Goal: Transaction & Acquisition: Purchase product/service

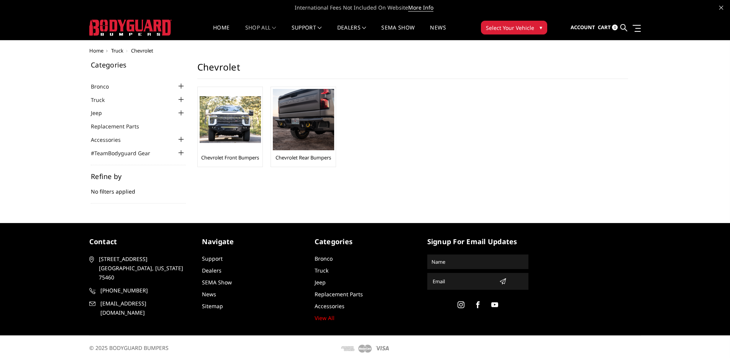
click at [119, 53] on span "Truck" at bounding box center [117, 50] width 12 height 7
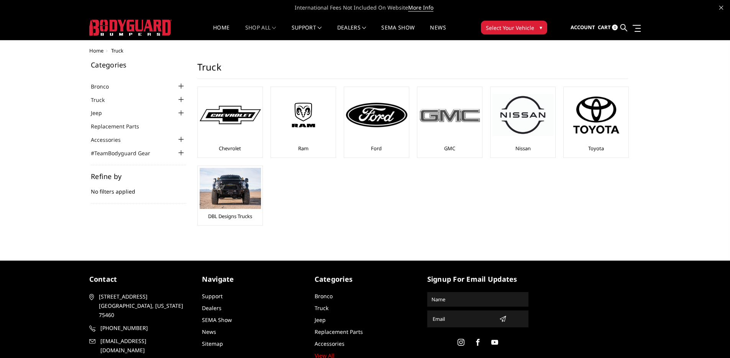
click at [448, 125] on div at bounding box center [449, 115] width 61 height 52
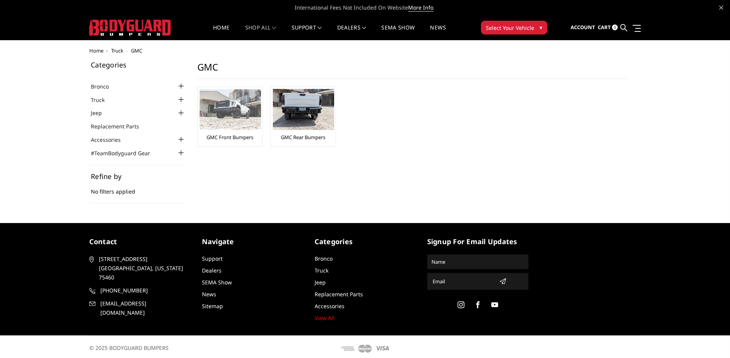
click at [251, 124] on img at bounding box center [230, 109] width 61 height 40
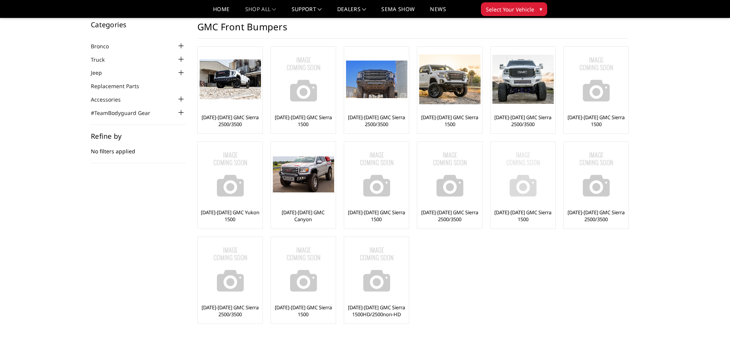
scroll to position [14, 0]
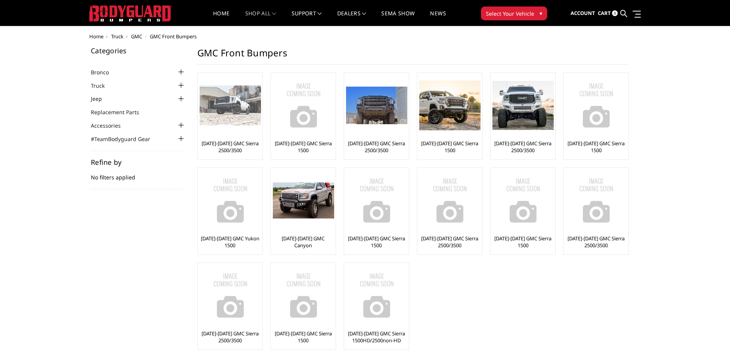
click at [223, 112] on img at bounding box center [230, 106] width 61 height 40
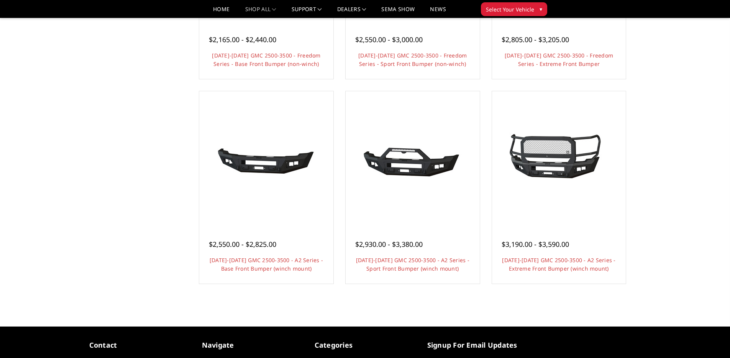
scroll to position [444, 0]
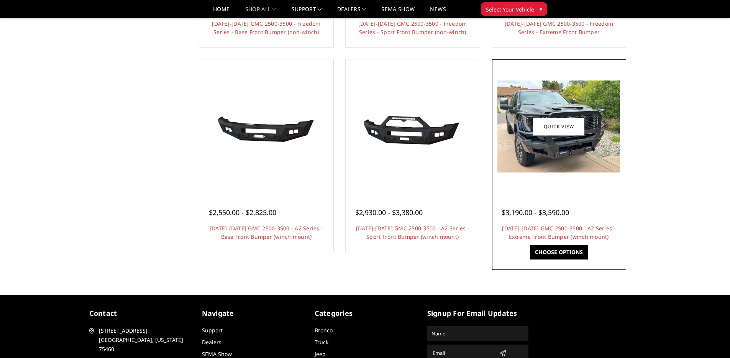
click at [552, 147] on img at bounding box center [559, 127] width 123 height 92
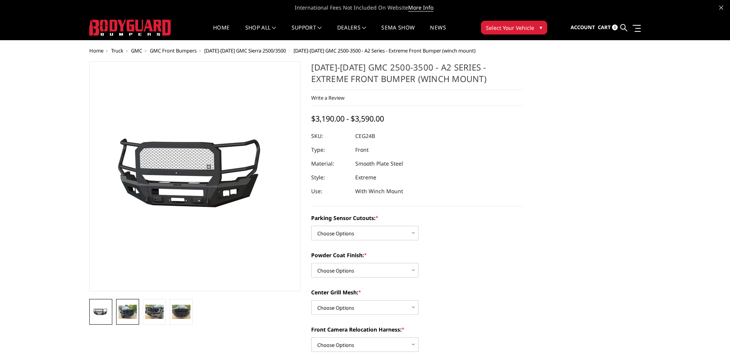
click at [126, 315] on img at bounding box center [127, 312] width 18 height 14
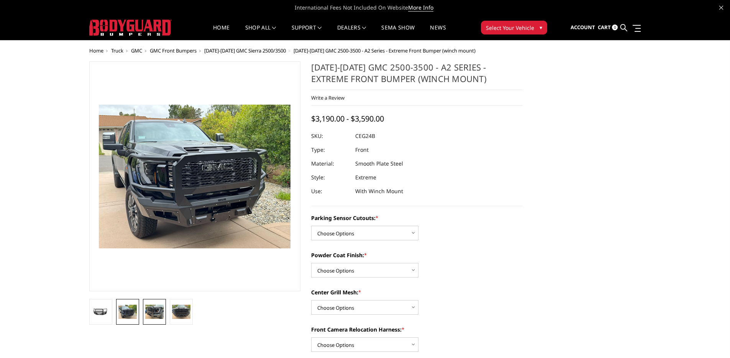
click at [147, 313] on img at bounding box center [154, 312] width 18 height 14
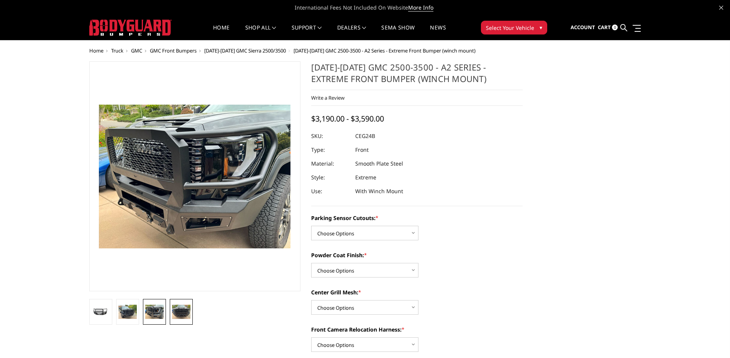
click at [179, 312] on img at bounding box center [181, 312] width 18 height 14
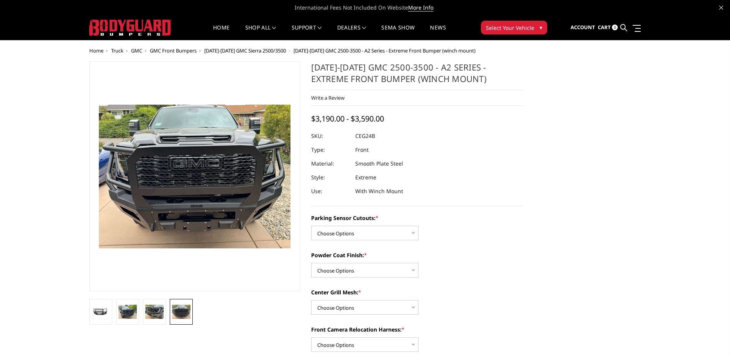
click at [166, 313] on li at bounding box center [154, 312] width 27 height 26
click at [164, 313] on link at bounding box center [154, 312] width 23 height 26
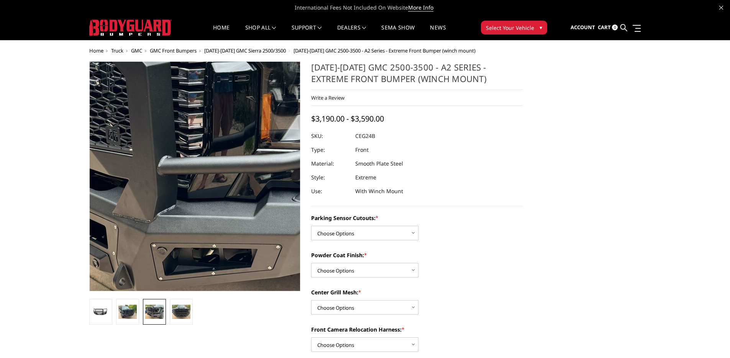
click at [203, 223] on img at bounding box center [186, 141] width 491 height 368
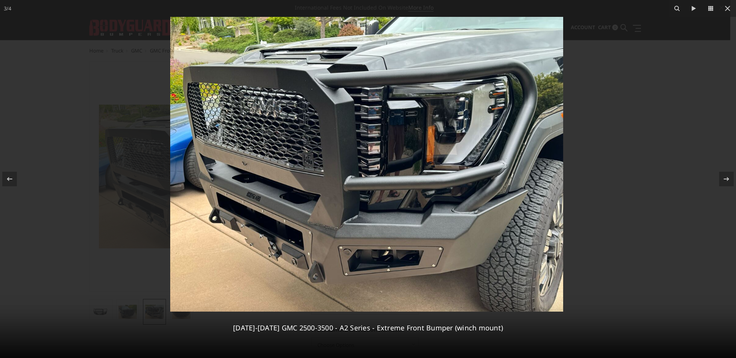
click at [203, 222] on img at bounding box center [367, 165] width 395 height 296
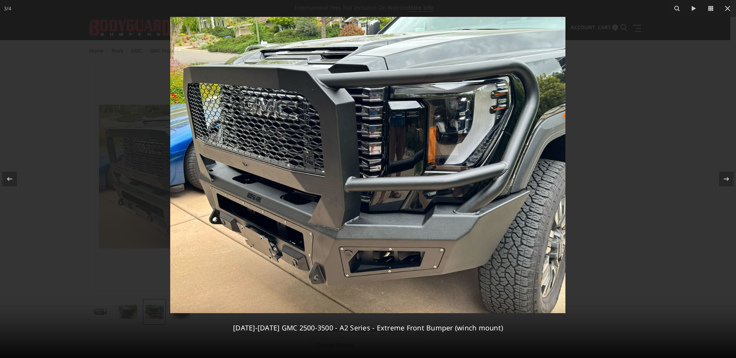
click at [322, 178] on img at bounding box center [367, 165] width 395 height 296
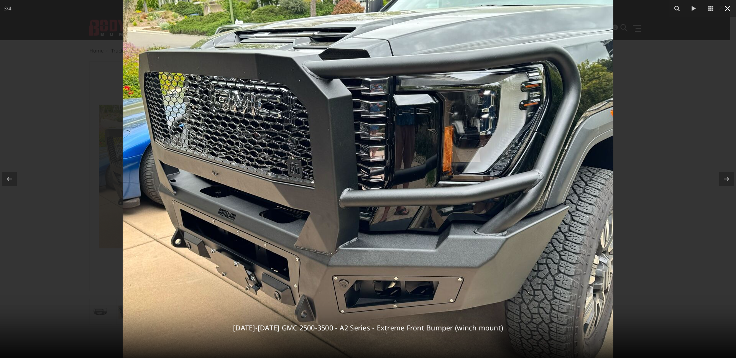
click at [725, 8] on icon at bounding box center [727, 8] width 9 height 9
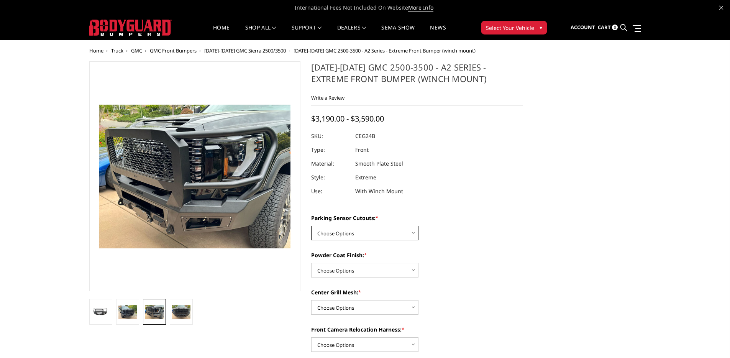
click at [362, 231] on select "Choose Options No - Without Parking Sensor Cutouts Yes - With Parking Sensor Cu…" at bounding box center [364, 233] width 107 height 15
select select "2143"
click at [311, 226] on select "Choose Options No - Without Parking Sensor Cutouts Yes - With Parking Sensor Cu…" at bounding box center [364, 233] width 107 height 15
click at [358, 268] on select "Choose Options Bare Metal Textured Black Powder Coat" at bounding box center [364, 270] width 107 height 15
select select "2145"
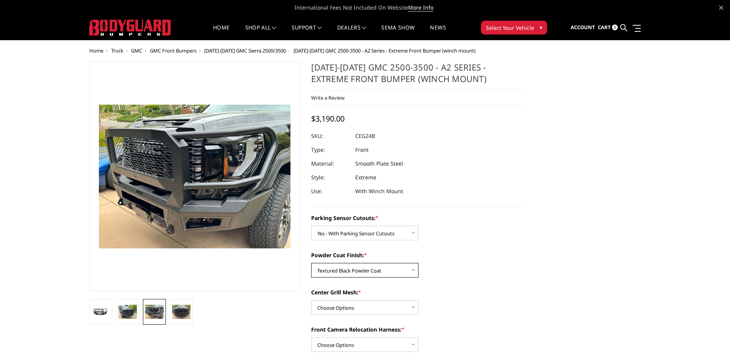
click at [311, 263] on select "Choose Options Bare Metal Textured Black Powder Coat" at bounding box center [364, 270] width 107 height 15
click at [376, 306] on select "Choose Options WITH Center Grill Mesh WITHOUT Center Grill Mesh" at bounding box center [364, 307] width 107 height 15
click at [311, 300] on select "Choose Options WITH Center Grill Mesh WITHOUT Center Grill Mesh" at bounding box center [364, 307] width 107 height 15
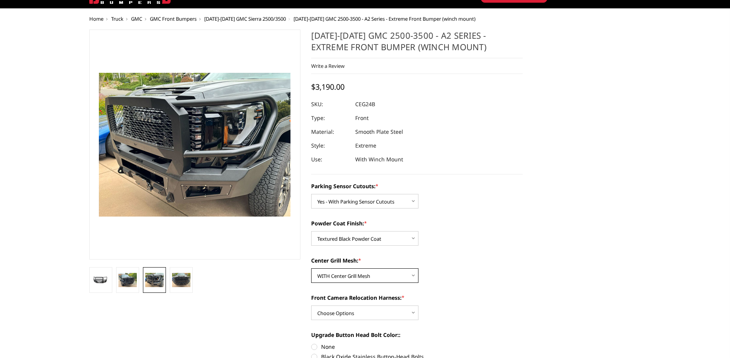
scroll to position [45, 0]
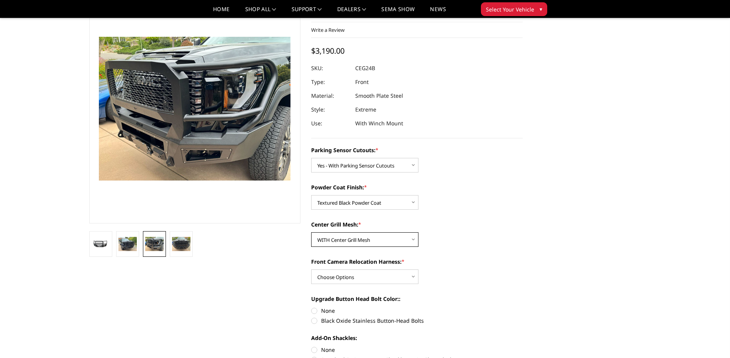
click at [362, 239] on select "Choose Options WITH Center Grill Mesh WITHOUT Center Grill Mesh" at bounding box center [364, 239] width 107 height 15
select select "2147"
click at [311, 232] on select "Choose Options WITH Center Grill Mesh WITHOUT Center Grill Mesh" at bounding box center [364, 239] width 107 height 15
click at [395, 275] on select "Choose Options WITH Front Camera Relocation Harness WITHOUT Front Camera Reloca…" at bounding box center [364, 277] width 107 height 15
select select "2148"
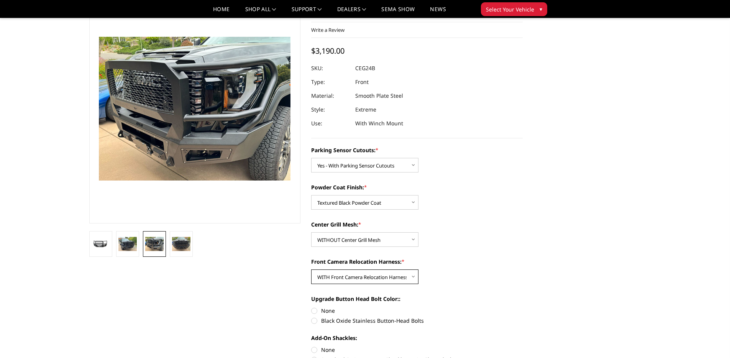
click at [311, 270] on select "Choose Options WITH Front Camera Relocation Harness WITHOUT Front Camera Reloca…" at bounding box center [364, 277] width 107 height 15
click at [469, 260] on label "Front Camera Relocation Harness: *" at bounding box center [417, 262] width 212 height 8
click at [419, 270] on select "Choose Options WITH Front Camera Relocation Harness WITHOUT Front Camera Reloca…" at bounding box center [364, 277] width 107 height 15
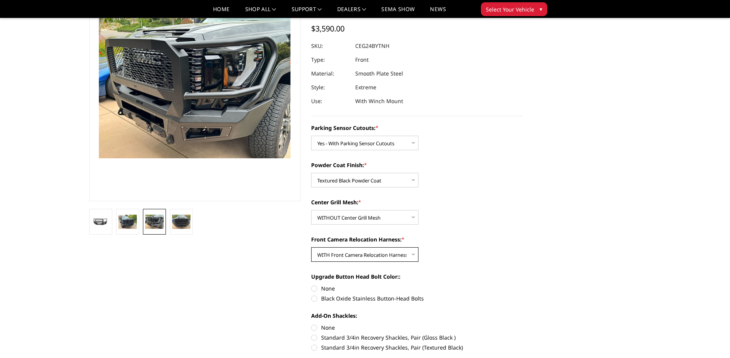
scroll to position [87, 0]
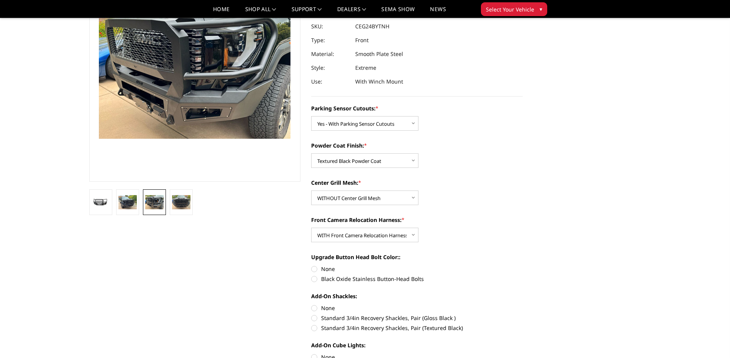
click at [320, 279] on label "Black Oxide Stainless Button-Head Bolts" at bounding box center [417, 279] width 212 height 8
click at [523, 265] on input "Black Oxide Stainless Button-Head Bolts" at bounding box center [523, 265] width 0 height 0
radio input "true"
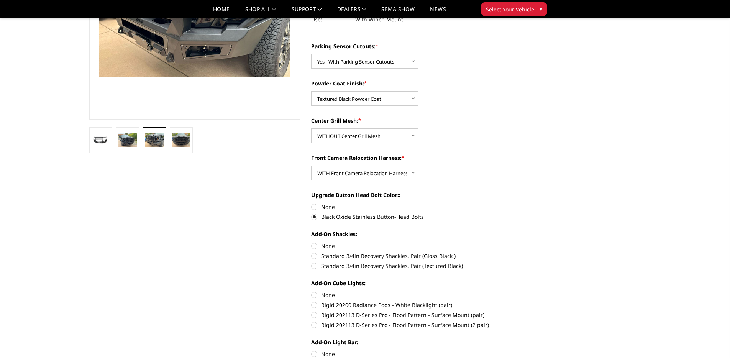
scroll to position [170, 0]
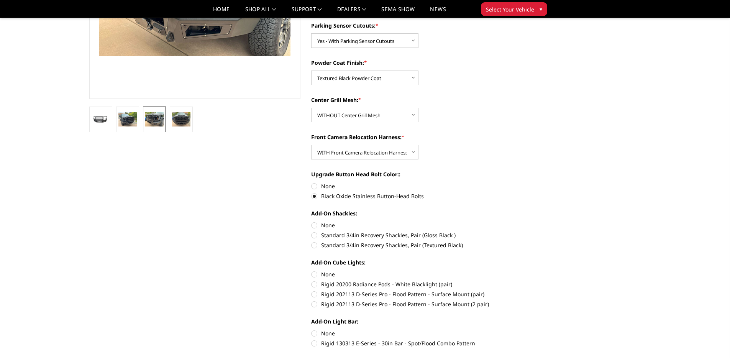
click at [313, 246] on label "Standard 3/4in Recovery Shackles, Pair (Textured Black)" at bounding box center [417, 245] width 212 height 8
click at [523, 232] on input "Standard 3/4in Recovery Shackles, Pair (Textured Black)" at bounding box center [523, 231] width 0 height 0
radio input "true"
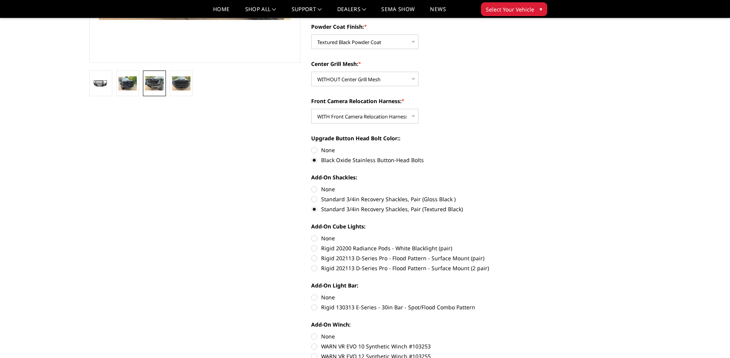
scroll to position [219, 0]
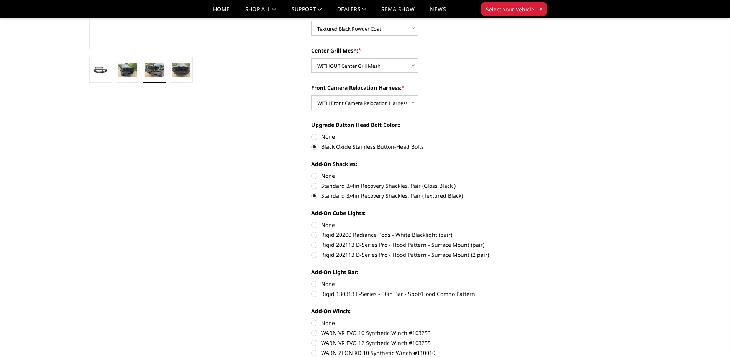
click at [326, 293] on label "Rigid 130313 E-Series - 30in Bar - Spot/Flood Combo Pattern" at bounding box center [417, 294] width 212 height 8
click at [523, 280] on input "Rigid 130313 E-Series - 30in Bar - Spot/Flood Combo Pattern" at bounding box center [523, 280] width 0 height 0
radio input "true"
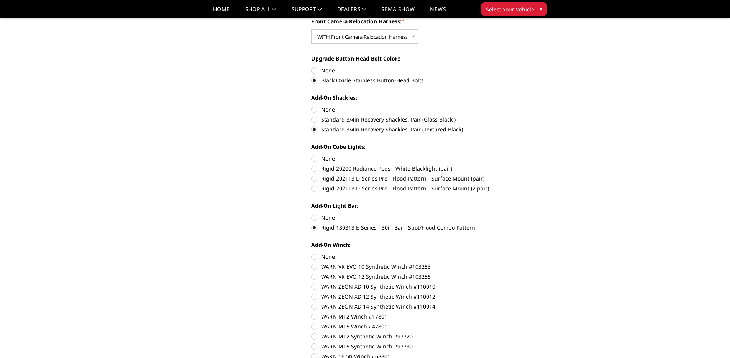
scroll to position [281, 0]
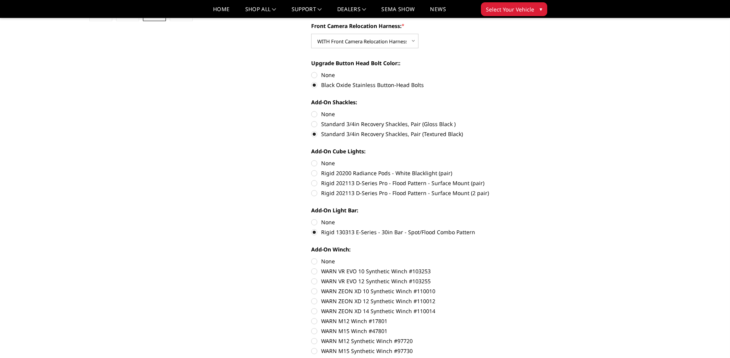
click at [350, 194] on label "Rigid 202113 D-Series Pro - Flood Pattern - Surface Mount (2 pair)" at bounding box center [417, 193] width 212 height 8
click at [523, 179] on input "Rigid 202113 D-Series Pro - Flood Pattern - Surface Mount (2 pair)" at bounding box center [523, 179] width 0 height 0
radio input "true"
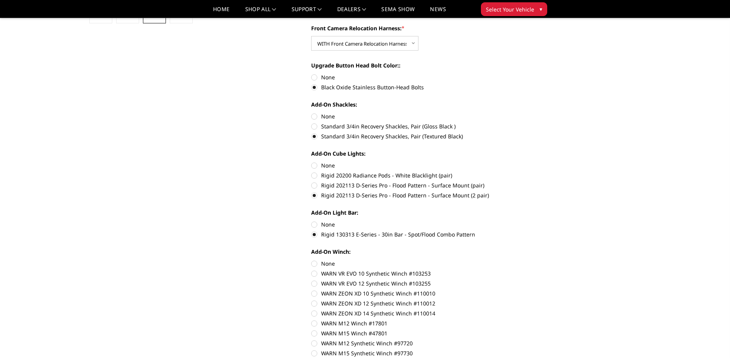
scroll to position [0, 0]
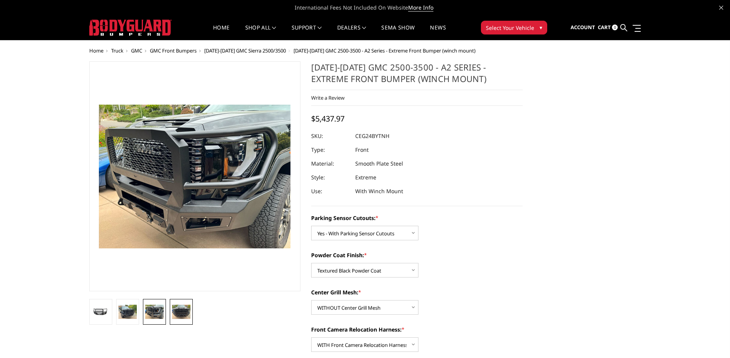
click at [177, 315] on img at bounding box center [181, 312] width 18 height 14
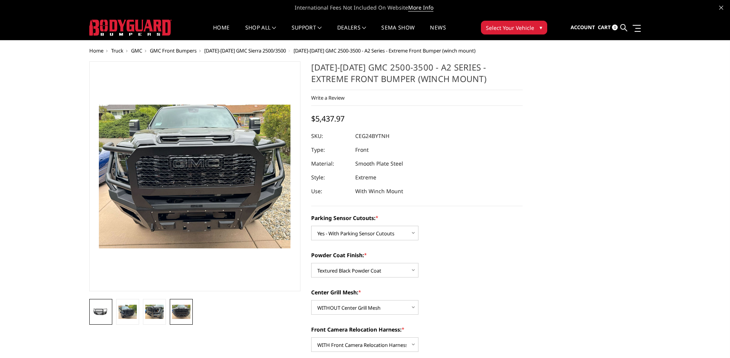
click at [102, 314] on img at bounding box center [101, 312] width 18 height 9
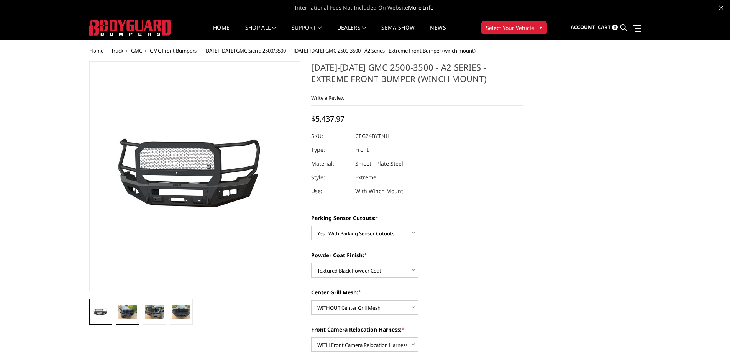
click at [127, 314] on img at bounding box center [127, 312] width 18 height 14
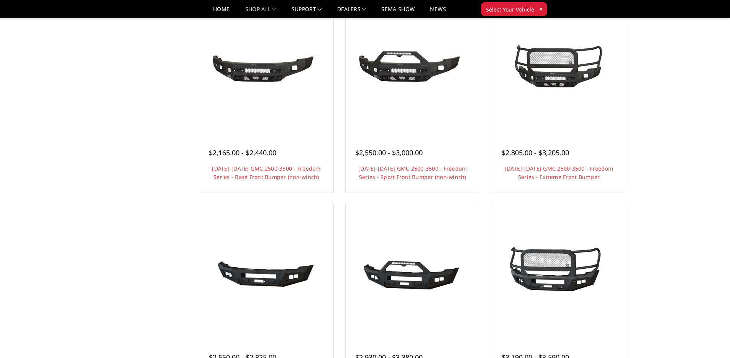
scroll to position [296, 0]
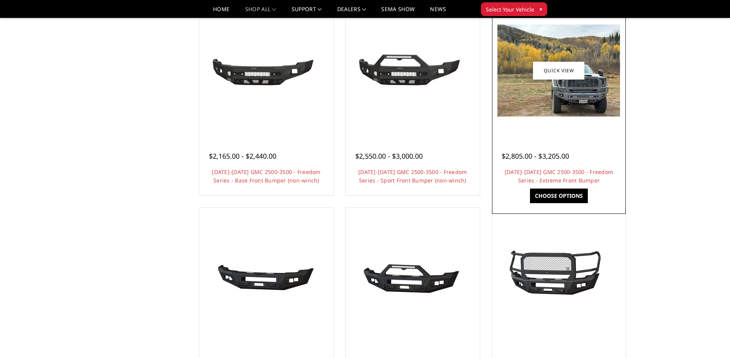
click at [561, 100] on img at bounding box center [559, 71] width 123 height 92
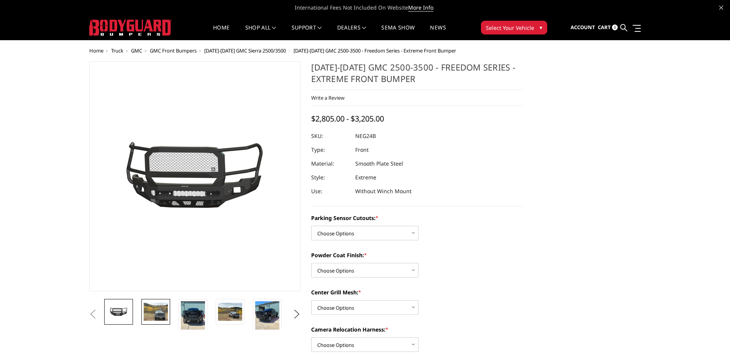
click at [155, 316] on img at bounding box center [156, 312] width 24 height 18
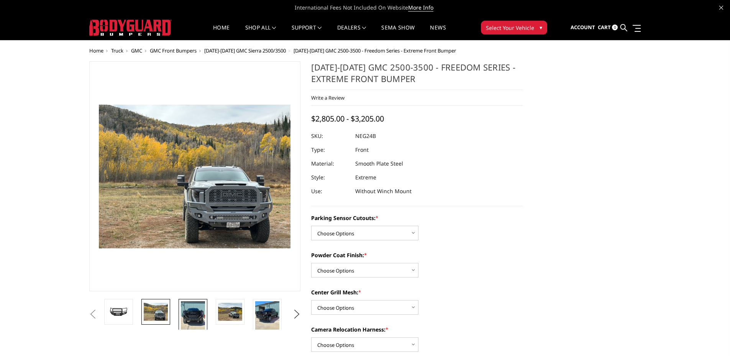
click at [201, 308] on img at bounding box center [193, 317] width 24 height 32
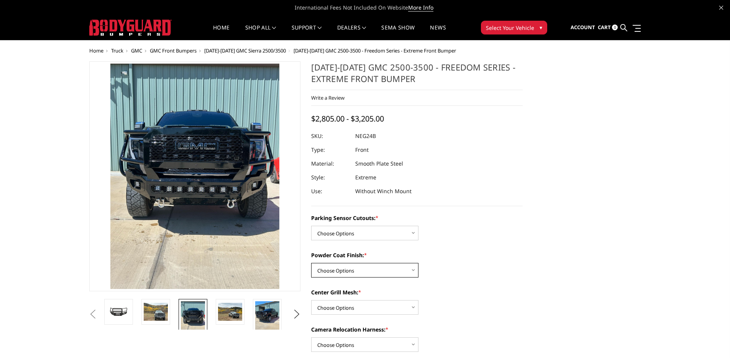
click at [363, 271] on select "Choose Options Bare Metal Texture Black Powder Coat" at bounding box center [364, 270] width 107 height 15
drag, startPoint x: 334, startPoint y: 119, endPoint x: 414, endPoint y: 120, distance: 80.1
click at [414, 120] on div "[DATE]-[DATE] GMC 2500-3500 - Freedom Series - Extreme Front Bumper Write a Rev…" at bounding box center [417, 133] width 212 height 145
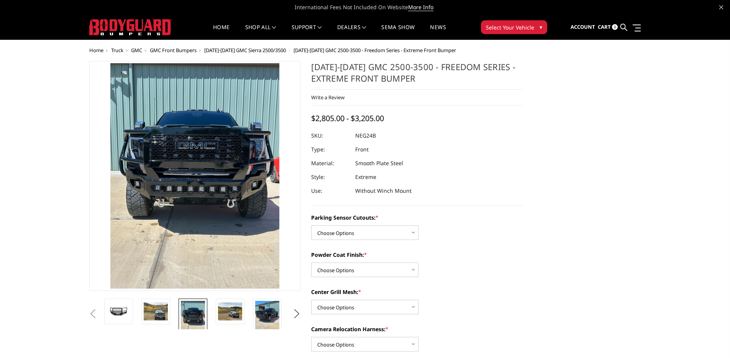
scroll to position [11, 0]
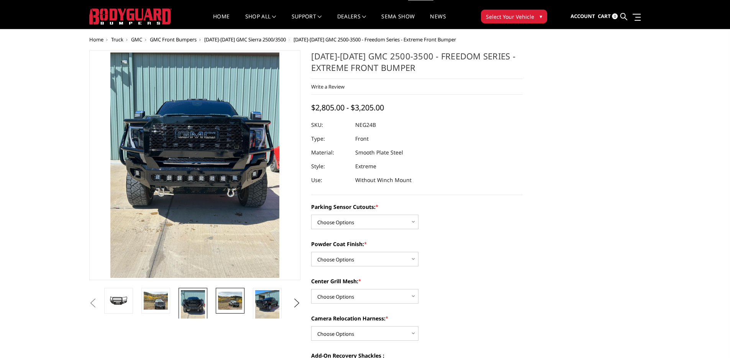
click at [235, 306] on img at bounding box center [230, 301] width 24 height 18
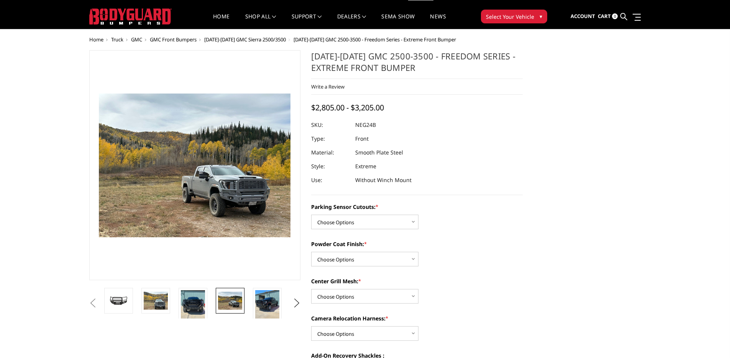
click at [252, 302] on li at bounding box center [270, 303] width 37 height 31
click at [257, 303] on img at bounding box center [267, 306] width 24 height 32
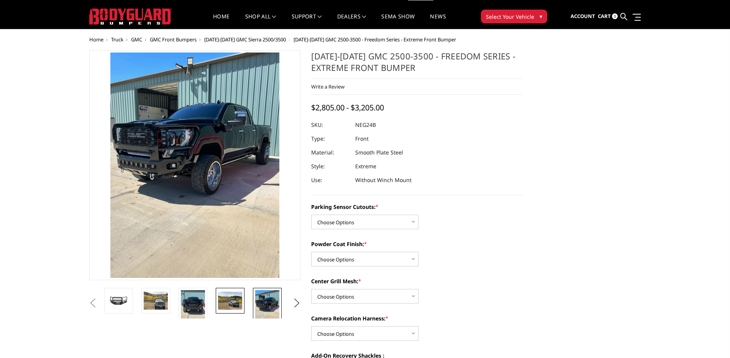
click at [235, 304] on img at bounding box center [230, 301] width 24 height 18
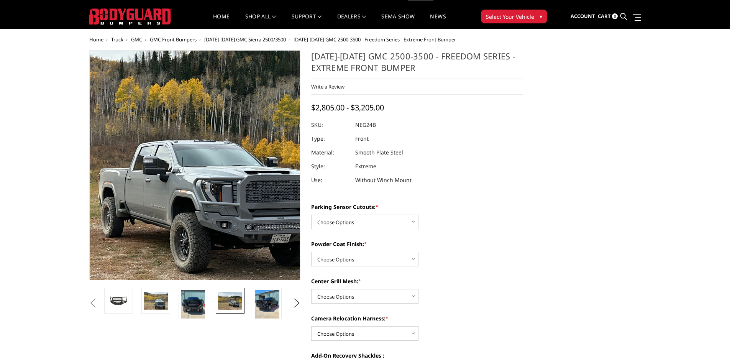
click at [243, 206] on img at bounding box center [132, 141] width 491 height 368
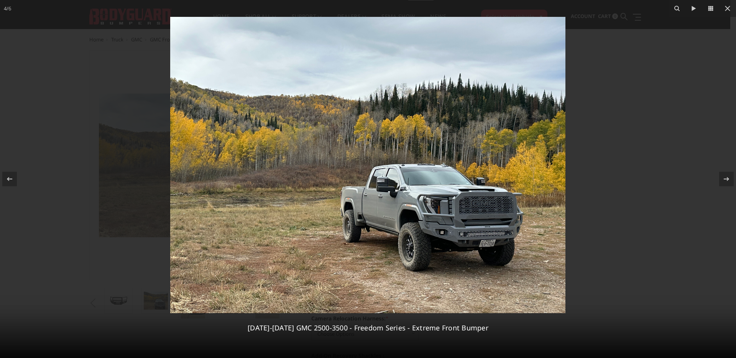
click at [455, 208] on img at bounding box center [367, 165] width 395 height 296
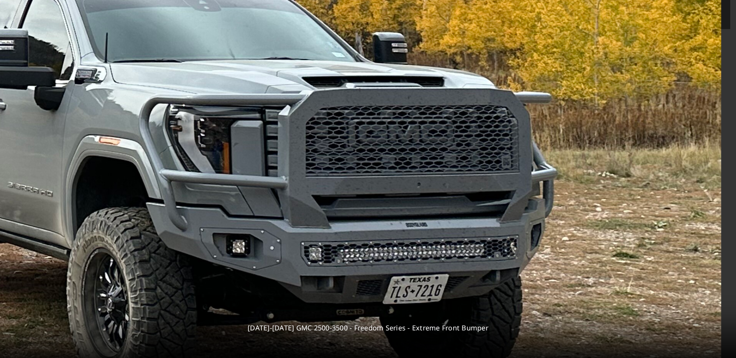
drag, startPoint x: 536, startPoint y: 270, endPoint x: 347, endPoint y: 214, distance: 197.7
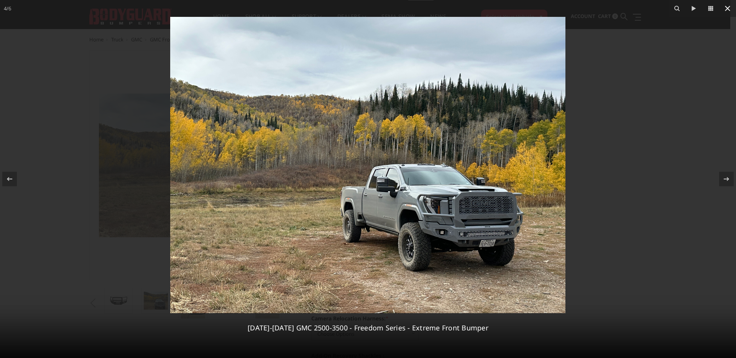
click at [727, 10] on icon at bounding box center [727, 8] width 9 height 9
